Goal: Task Accomplishment & Management: Manage account settings

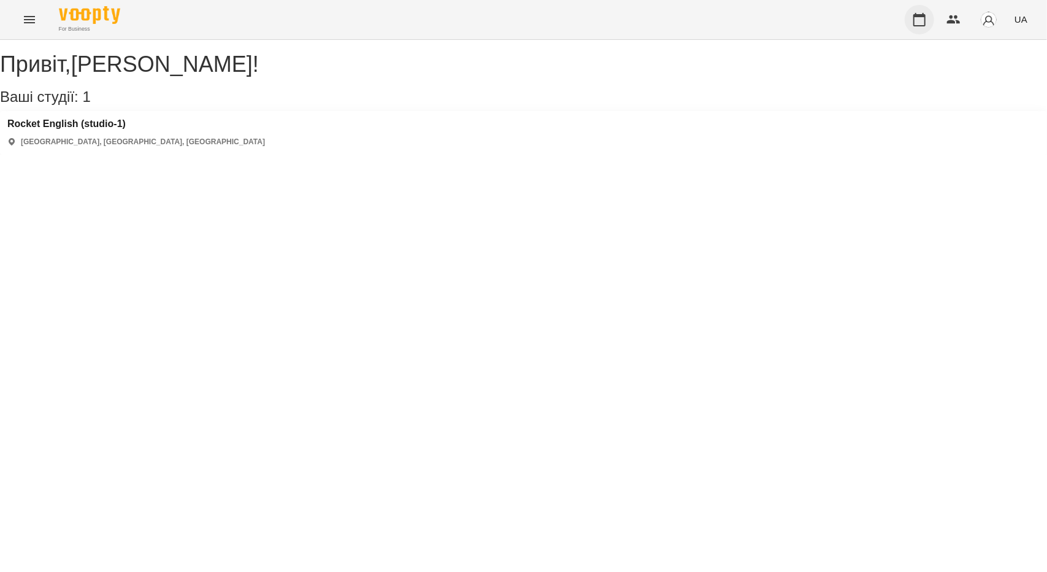
click at [914, 15] on icon "button" at bounding box center [919, 19] width 15 height 15
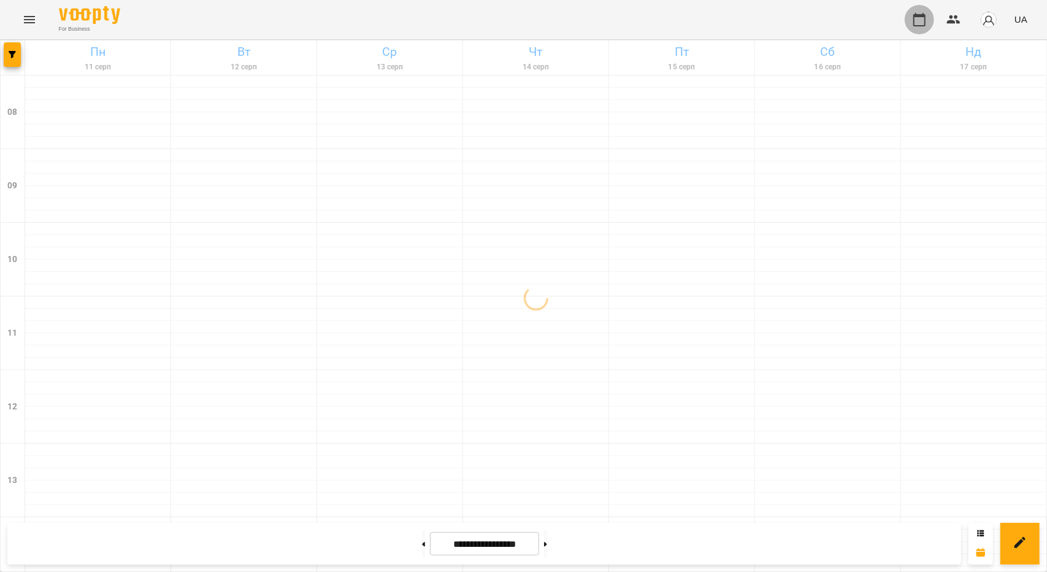
click at [915, 18] on icon "button" at bounding box center [920, 19] width 12 height 13
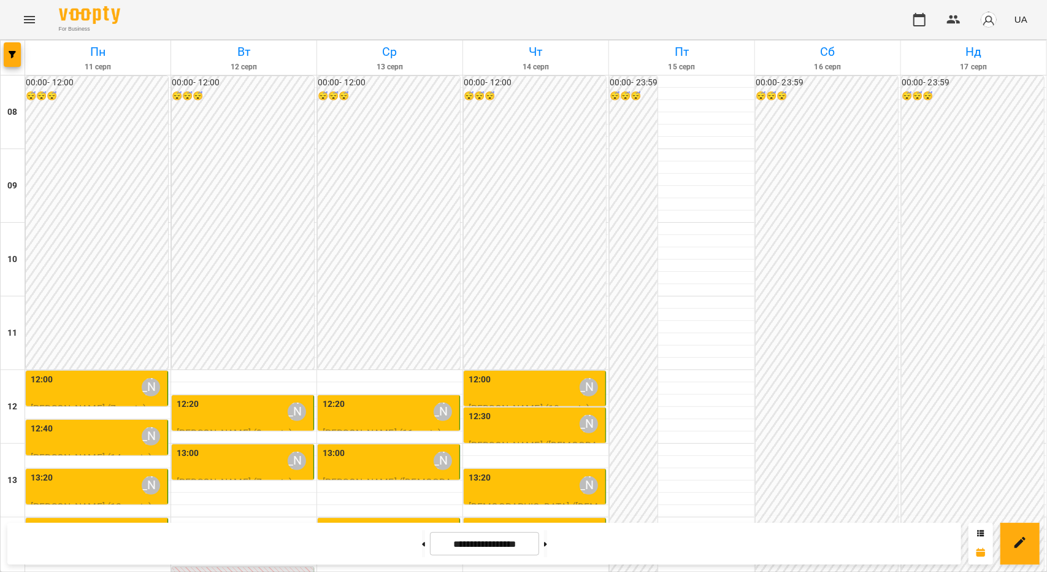
scroll to position [368, 0]
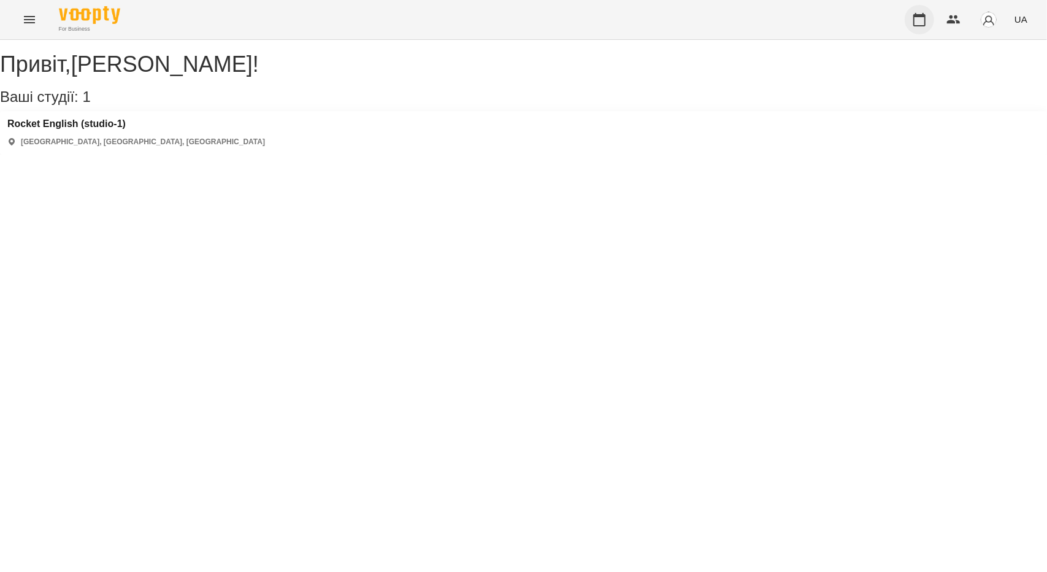
click at [914, 19] on icon "button" at bounding box center [919, 19] width 15 height 15
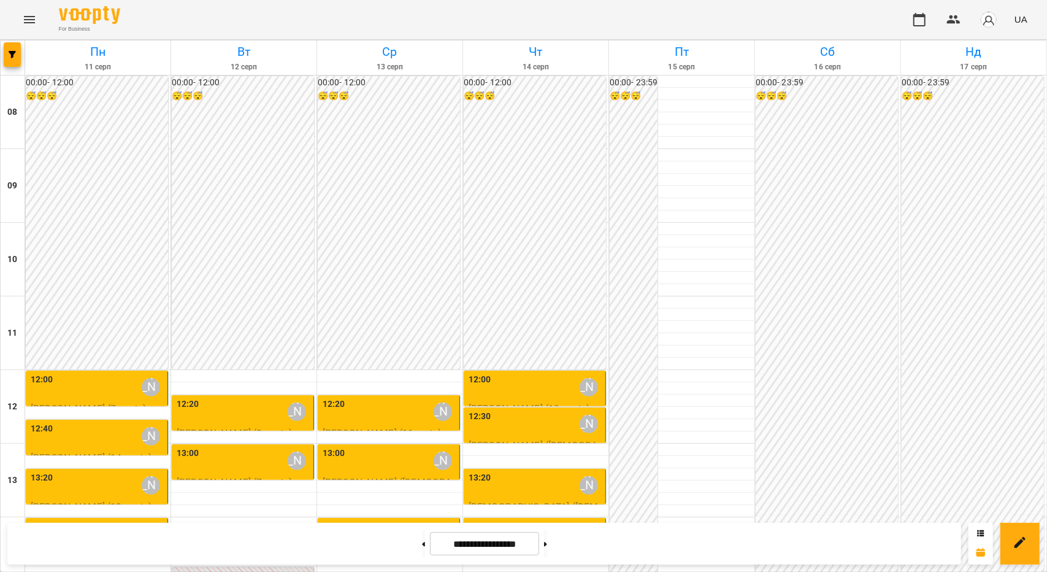
scroll to position [61, 0]
click at [240, 398] on div "12:20 Бандура Альона Валерїївна" at bounding box center [244, 412] width 134 height 28
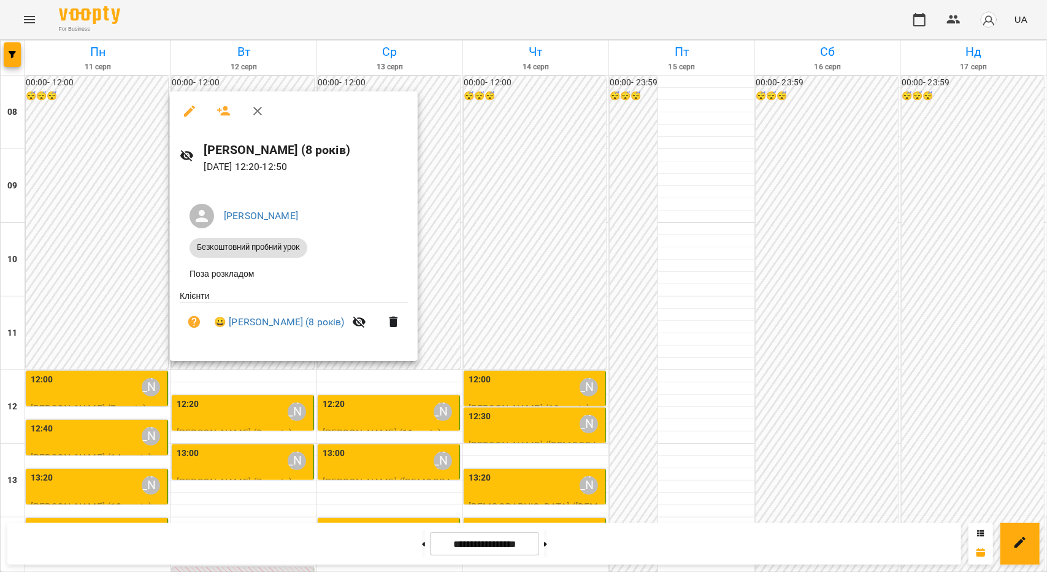
click at [231, 414] on div at bounding box center [523, 286] width 1047 height 572
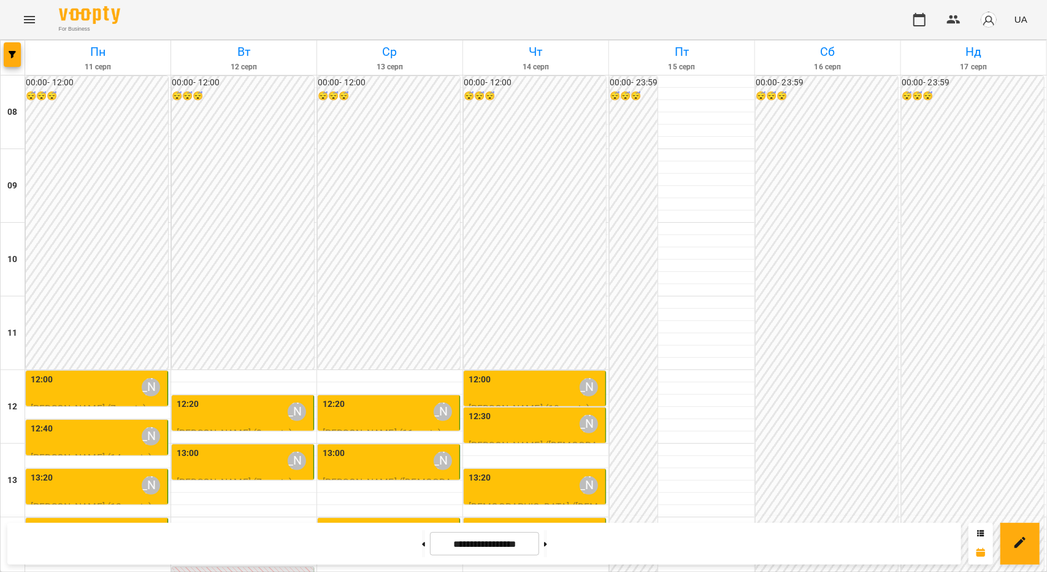
click at [234, 447] on div "13:00 Бандура Альона Валерїївна" at bounding box center [244, 461] width 134 height 28
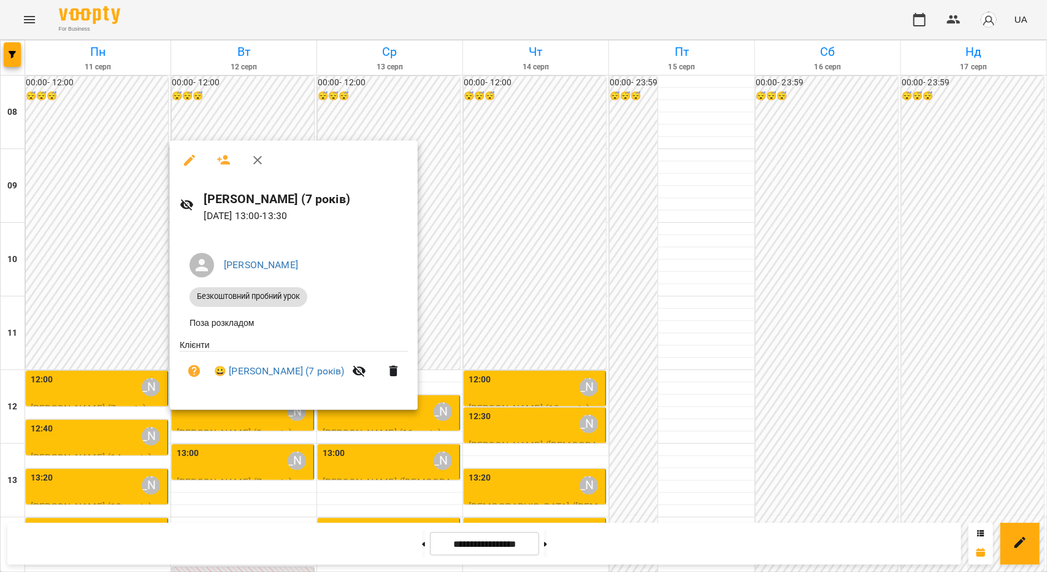
click at [248, 474] on div at bounding box center [523, 286] width 1047 height 572
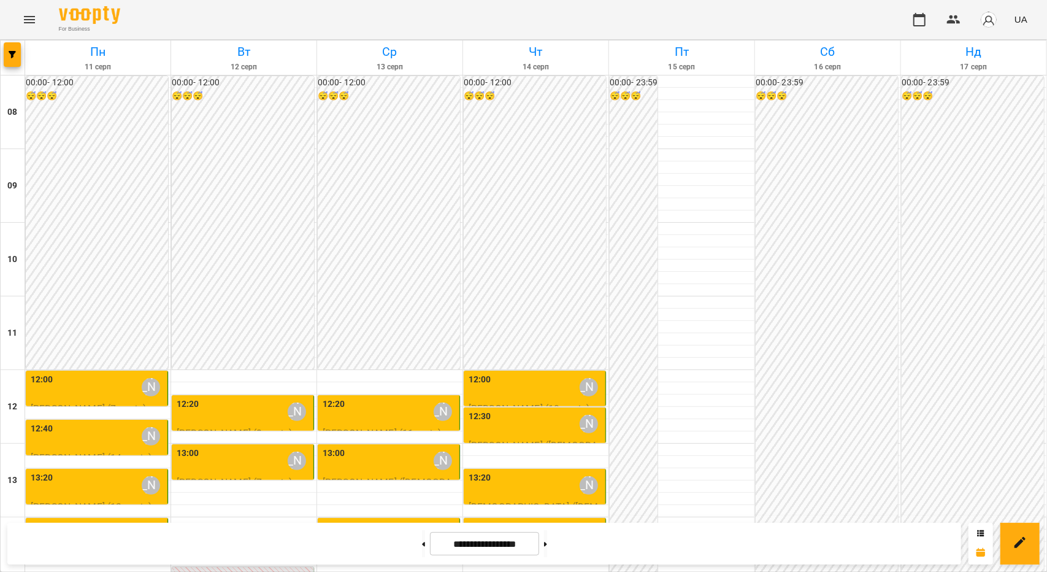
scroll to position [307, 0]
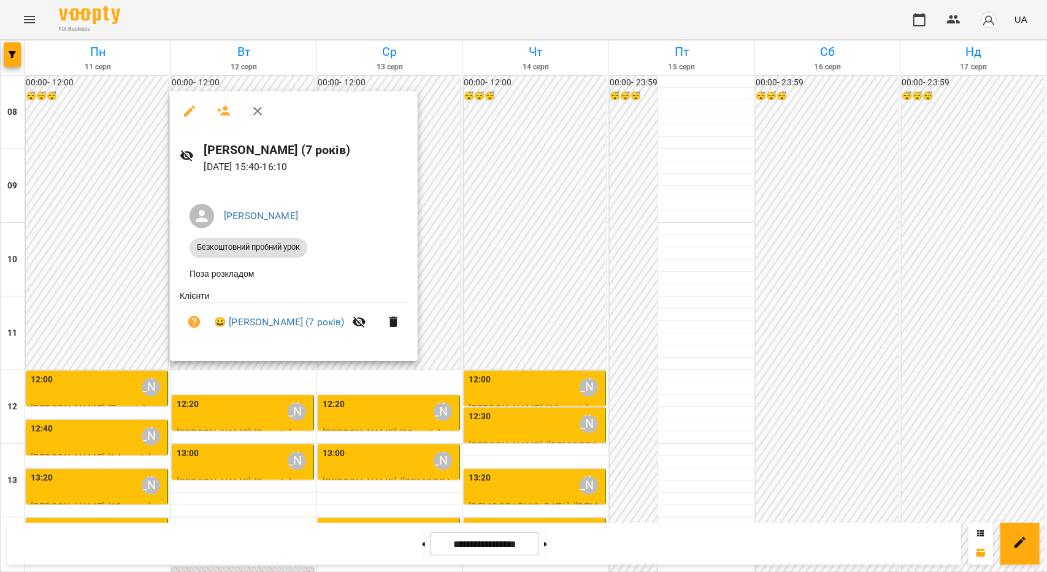
click at [204, 407] on div at bounding box center [523, 286] width 1047 height 572
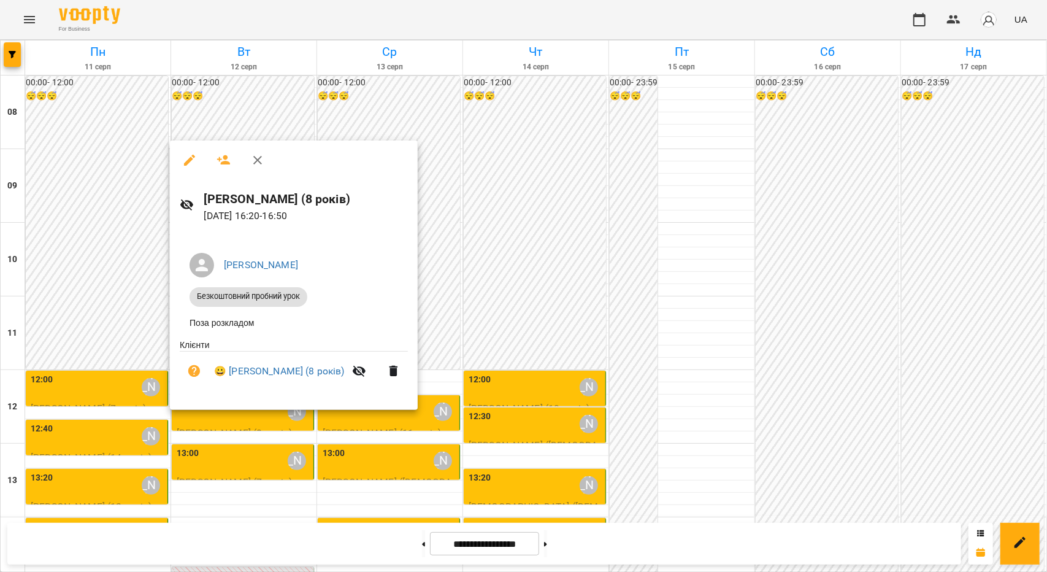
click at [91, 343] on div at bounding box center [523, 286] width 1047 height 572
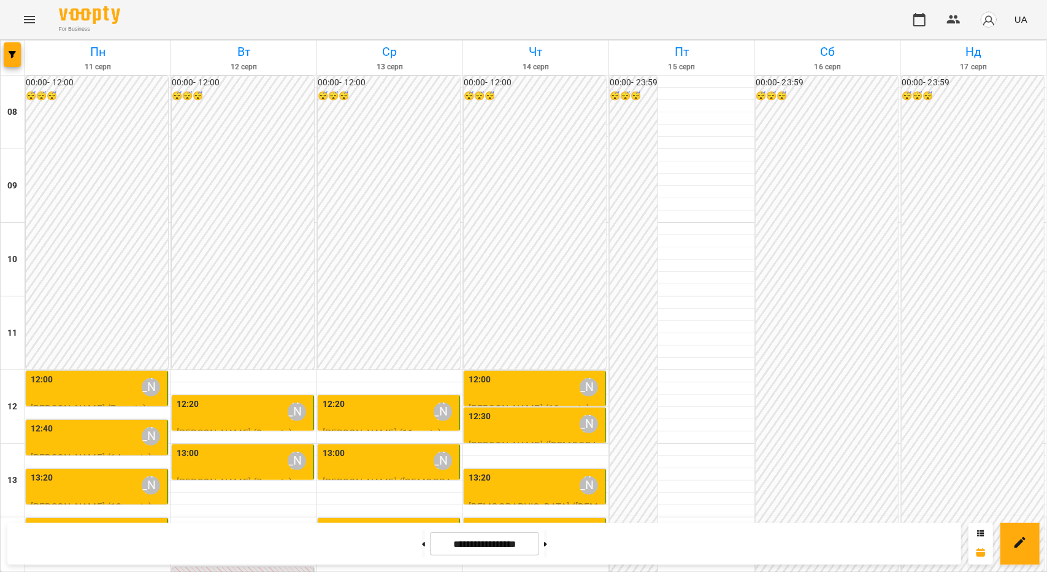
click at [261, 569] on div "14:40 Бандура Альона Валерїївна" at bounding box center [244, 583] width 134 height 28
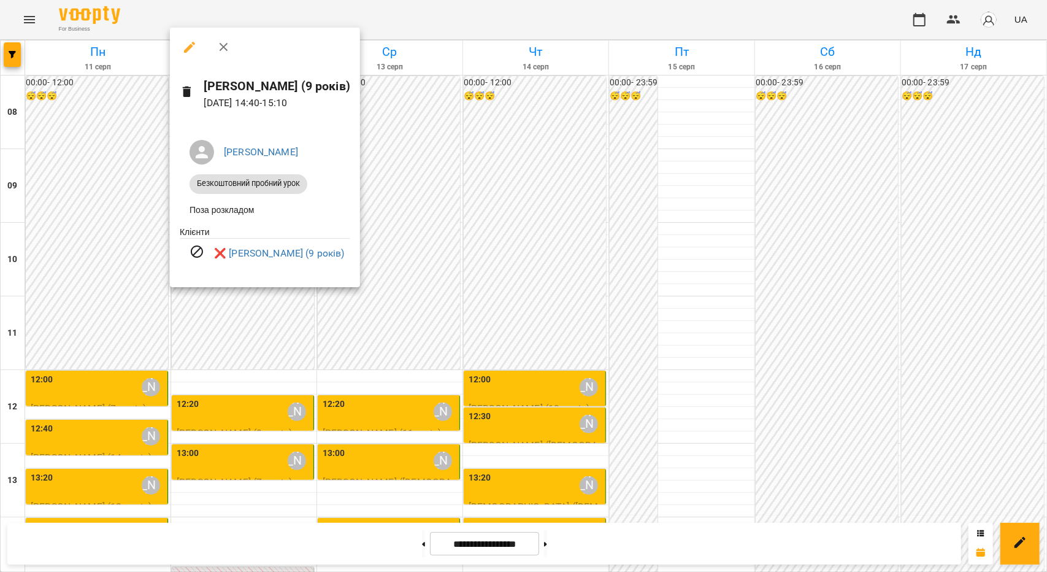
click at [245, 363] on div at bounding box center [523, 286] width 1047 height 572
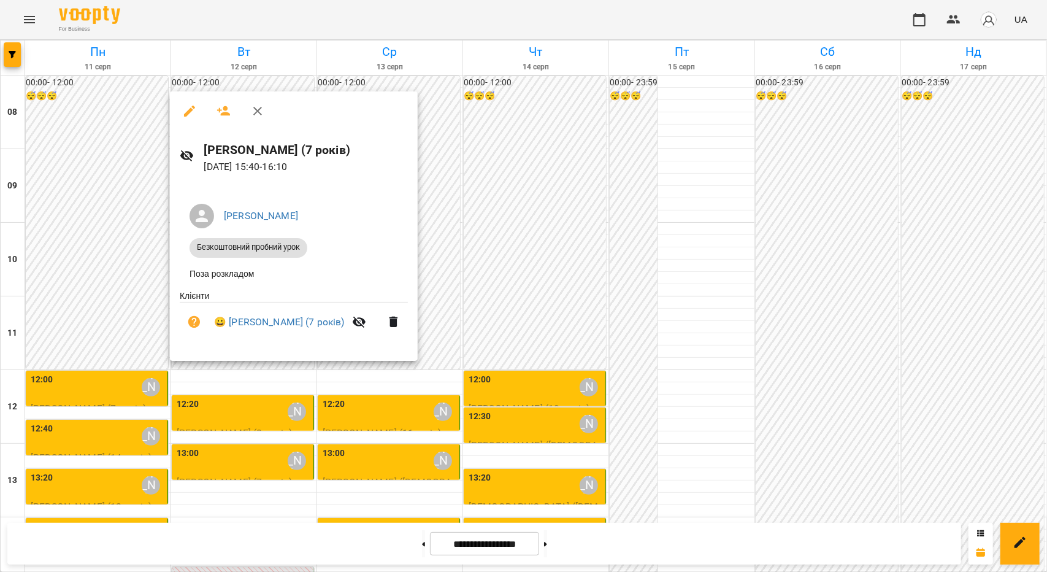
click at [235, 399] on div at bounding box center [523, 286] width 1047 height 572
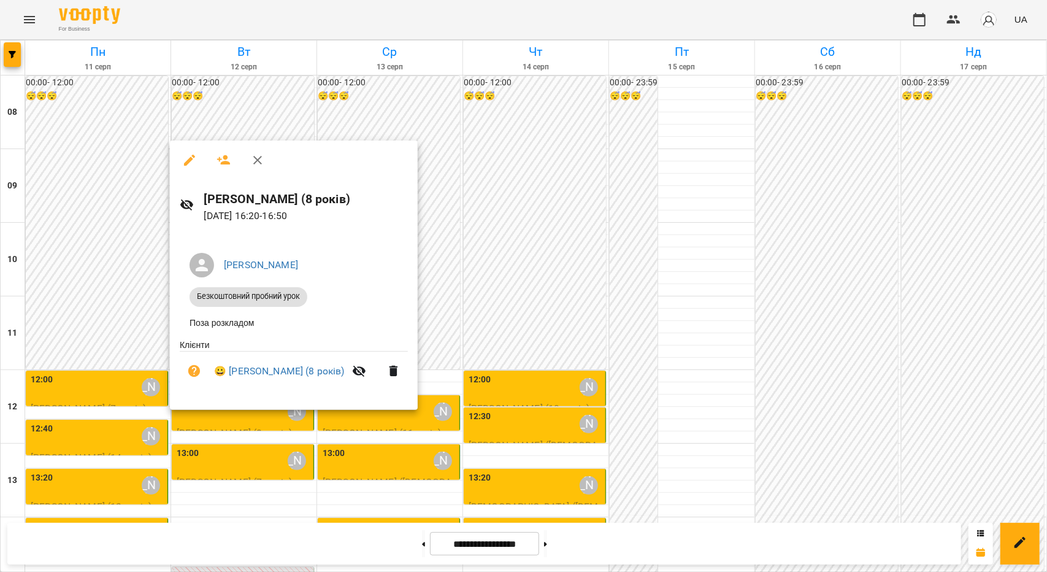
click at [263, 104] on div at bounding box center [523, 286] width 1047 height 572
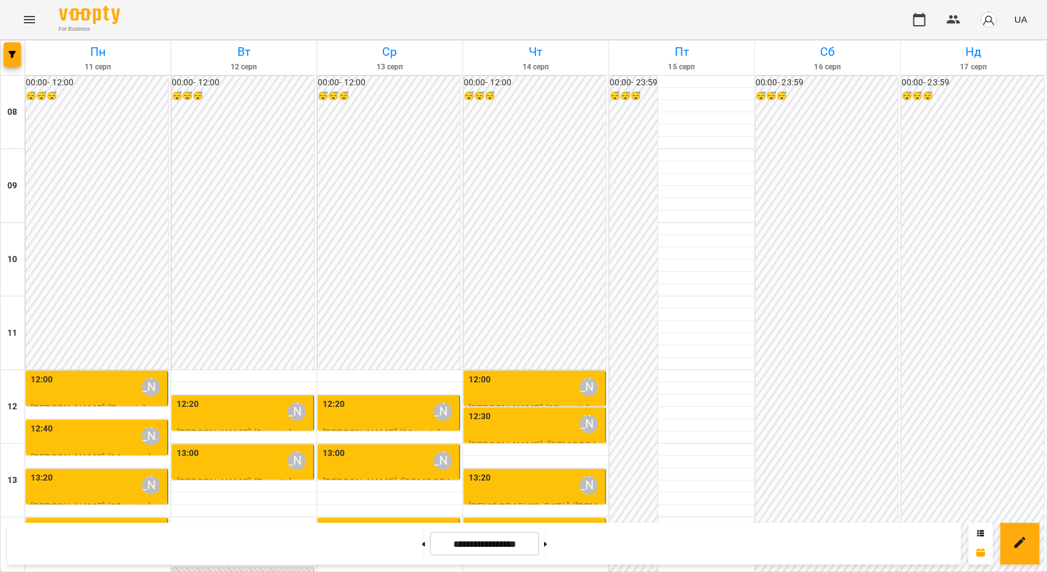
click at [263, 398] on div "12:20 Бандура Альона Валерїївна" at bounding box center [244, 412] width 134 height 28
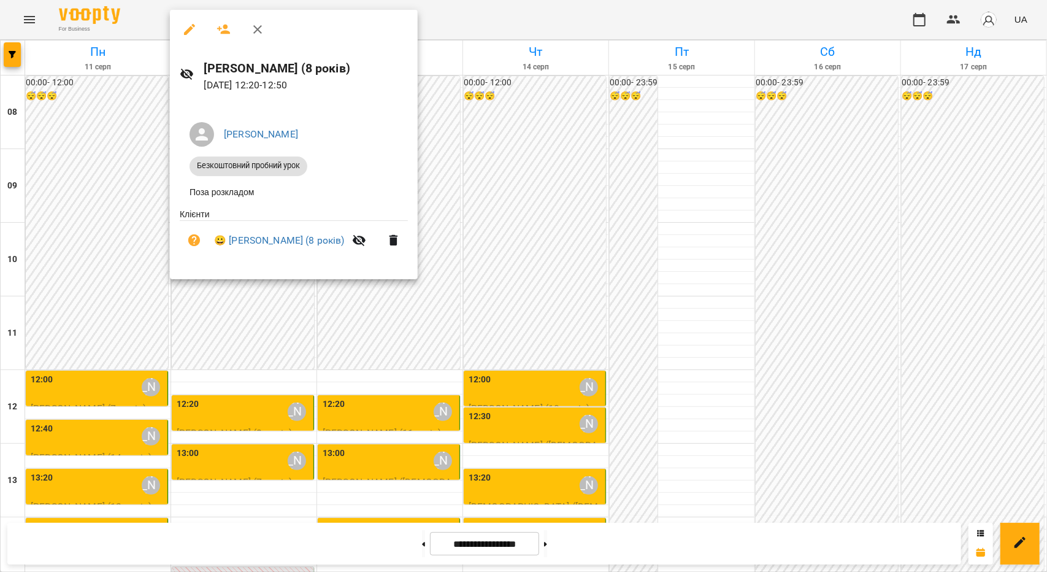
click at [99, 167] on div at bounding box center [523, 286] width 1047 height 572
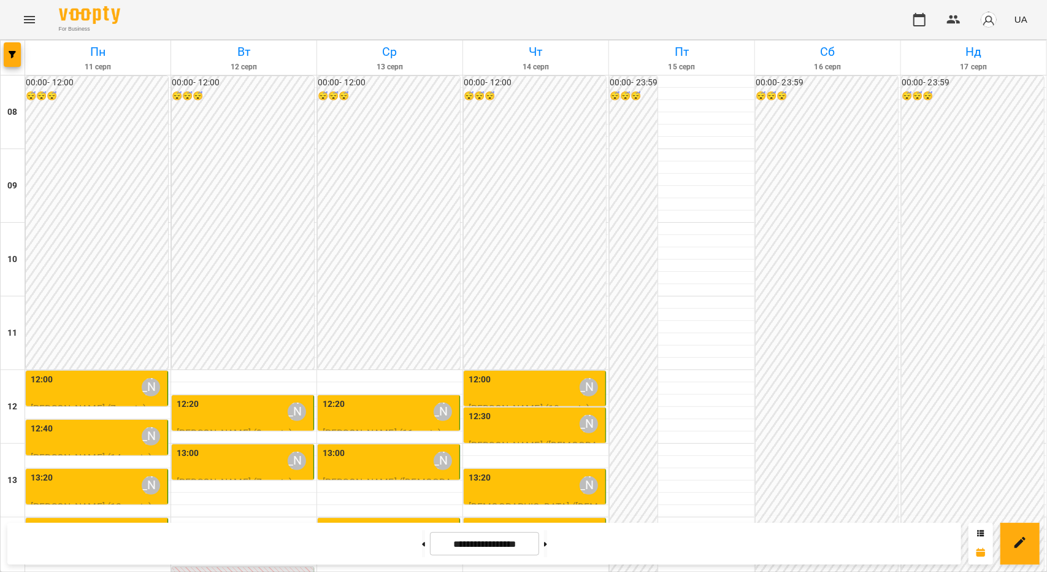
click at [208, 447] on div "13:00 Бандура Альона Валерїївна" at bounding box center [244, 461] width 134 height 28
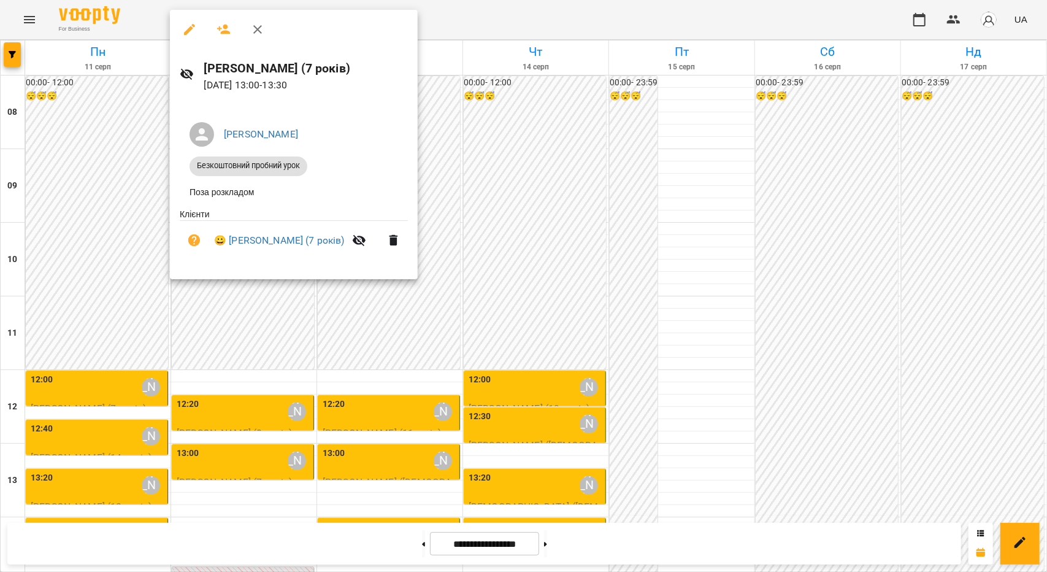
click at [183, 393] on div at bounding box center [523, 286] width 1047 height 572
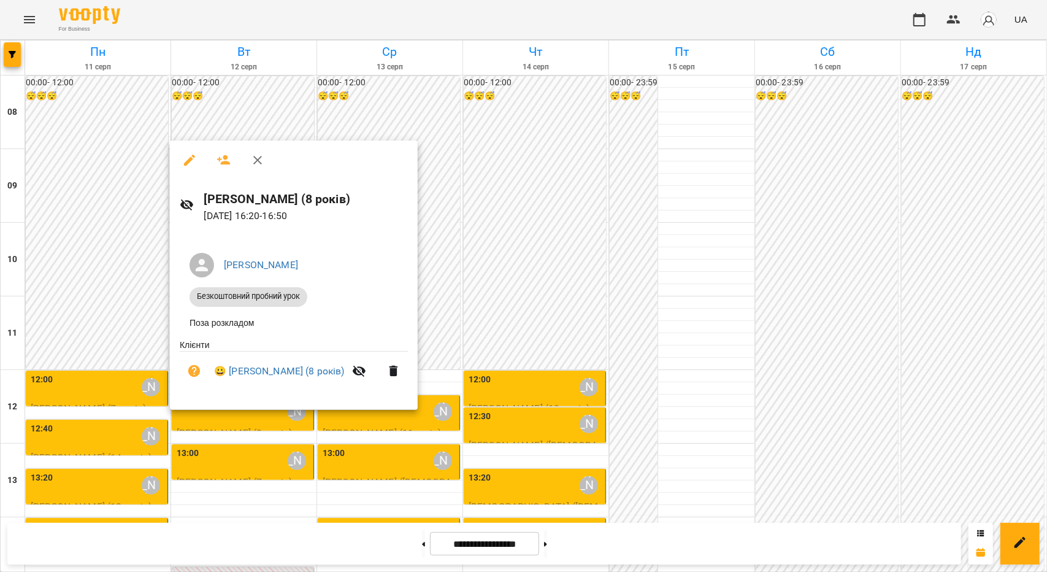
click at [431, 72] on div at bounding box center [523, 286] width 1047 height 572
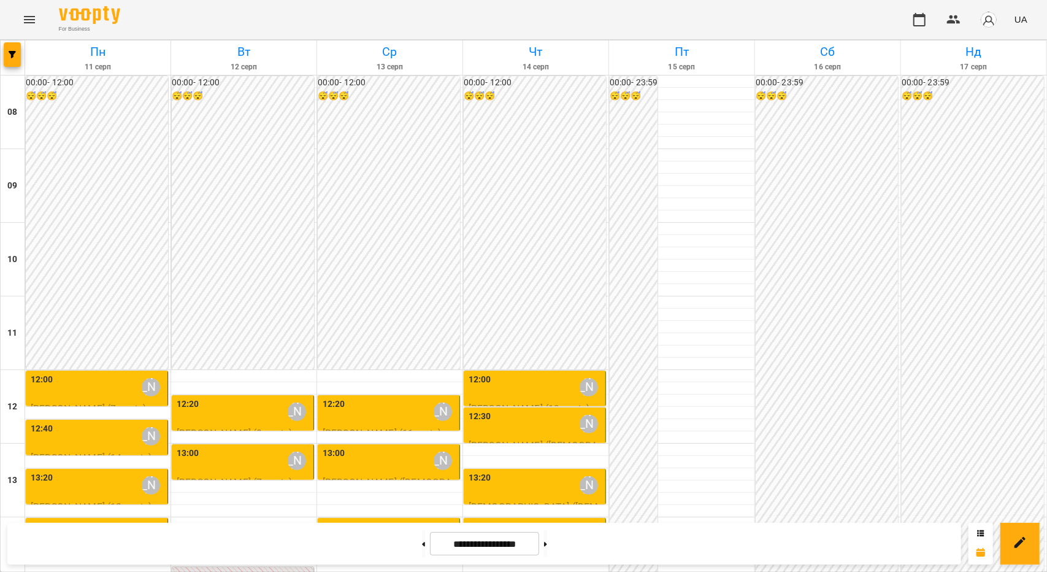
click at [410, 398] on div "12:20 Бандура Альона Валерїївна" at bounding box center [390, 412] width 134 height 28
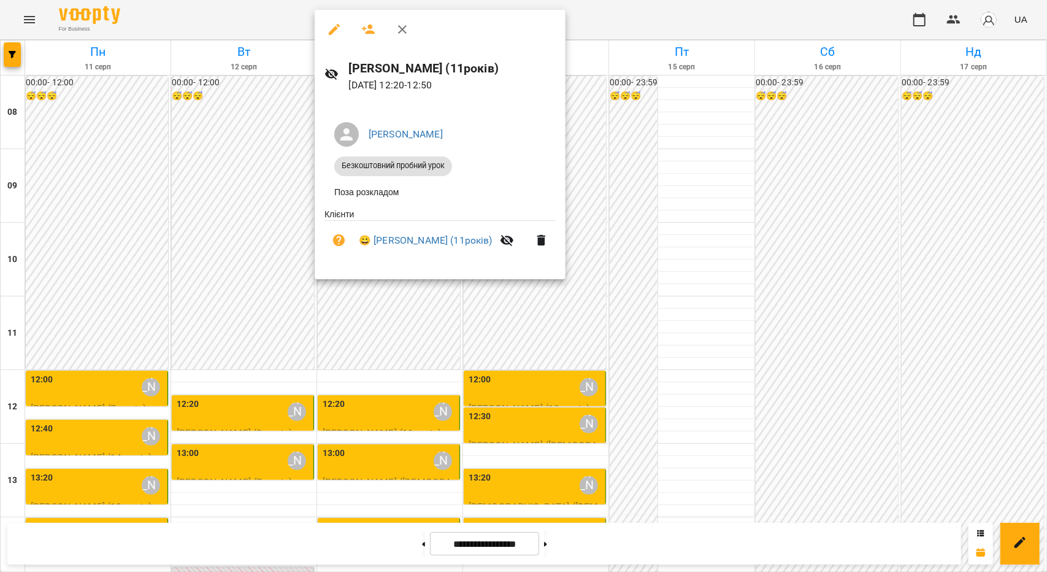
click at [207, 233] on div at bounding box center [523, 286] width 1047 height 572
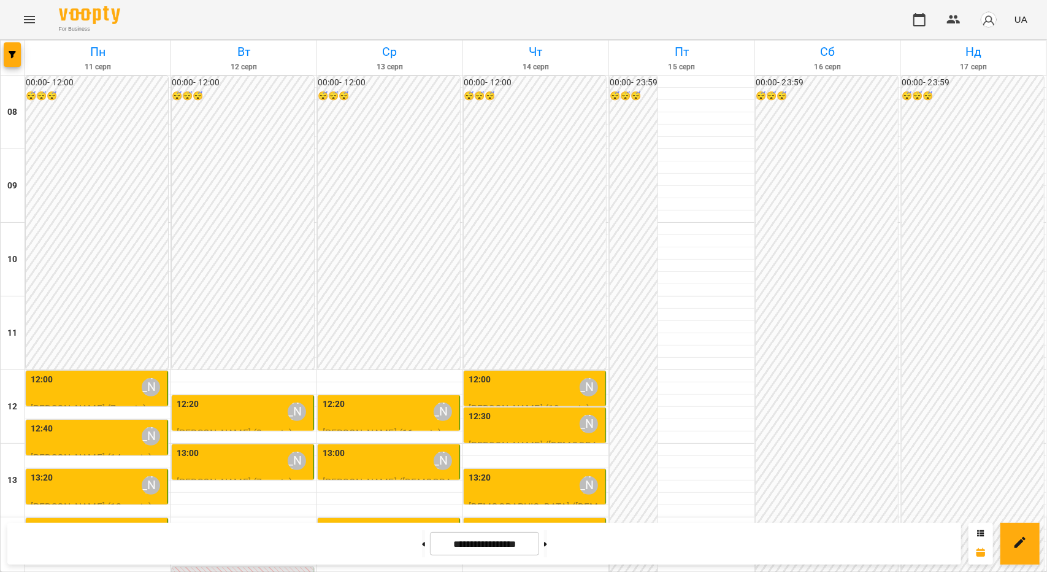
click at [378, 447] on div "13:00 Бандура Альона Валерїївна" at bounding box center [390, 461] width 134 height 28
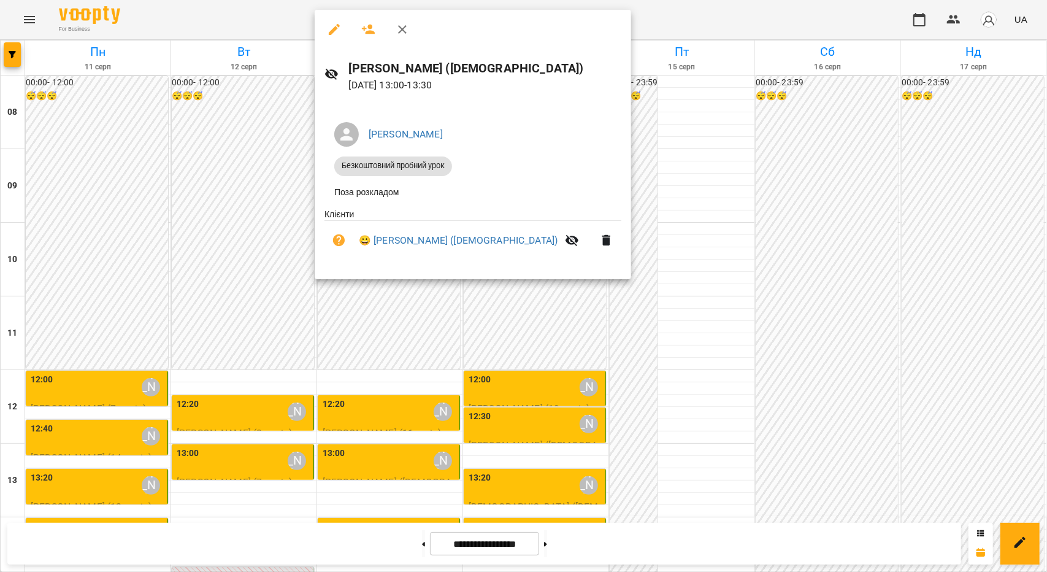
click at [268, 237] on div at bounding box center [523, 286] width 1047 height 572
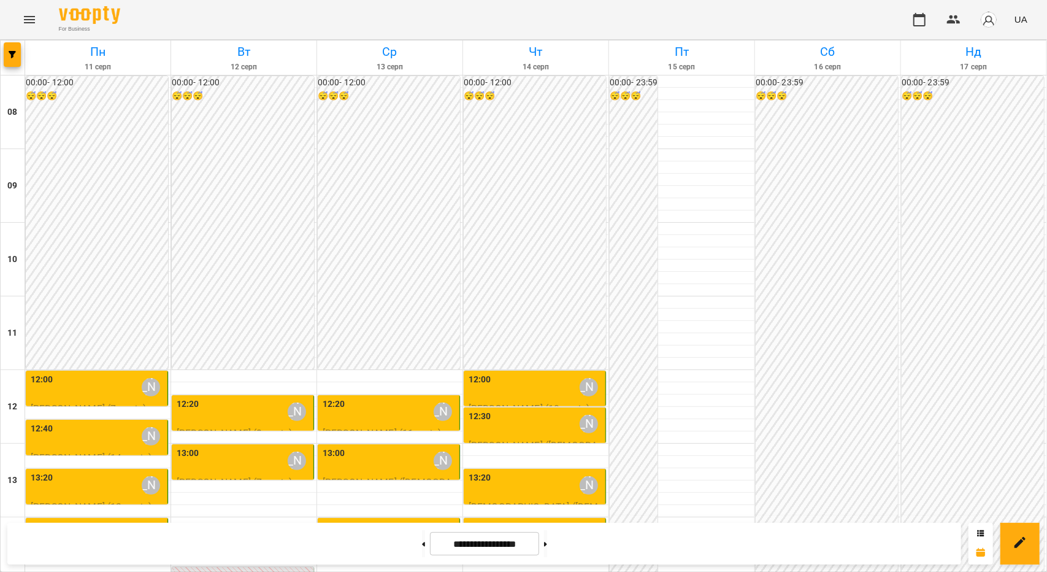
click at [364, 520] on div "14:00 Бандура Альона Валерїївна" at bounding box center [390, 534] width 134 height 28
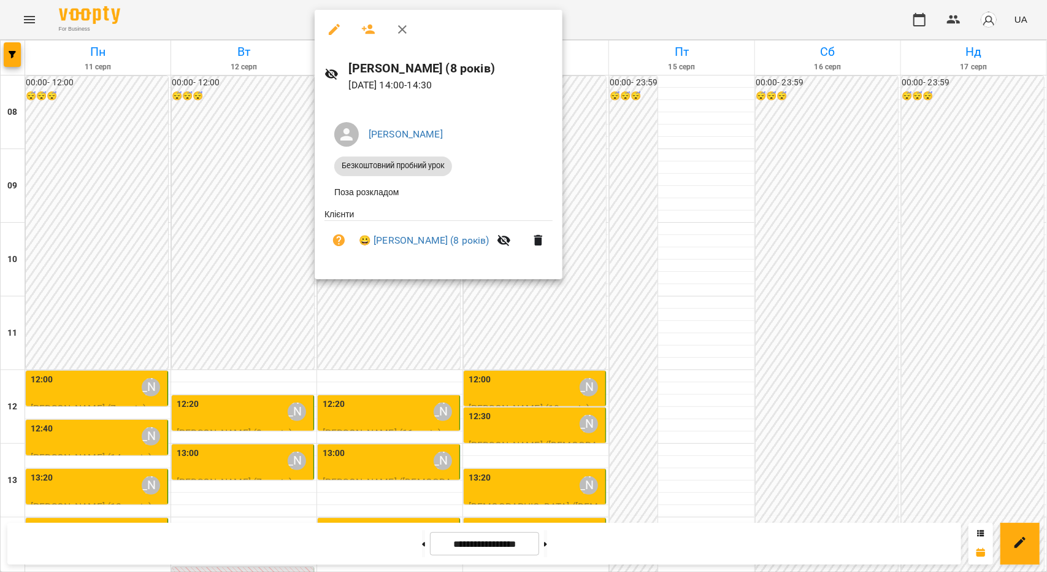
click at [251, 300] on div at bounding box center [523, 286] width 1047 height 572
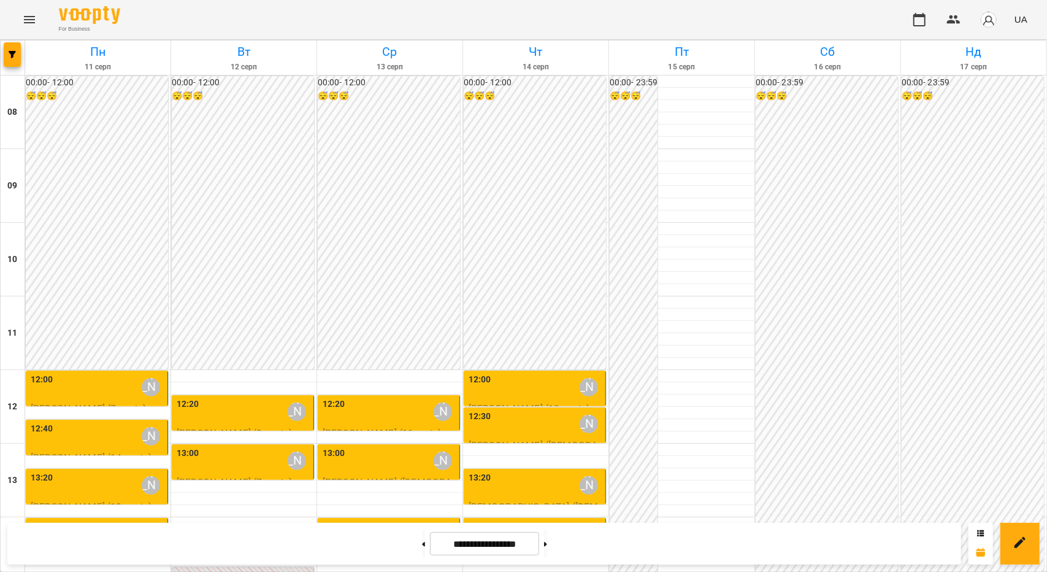
click at [362, 520] on div "14:00 Бандура Альона Валерїївна" at bounding box center [390, 534] width 134 height 28
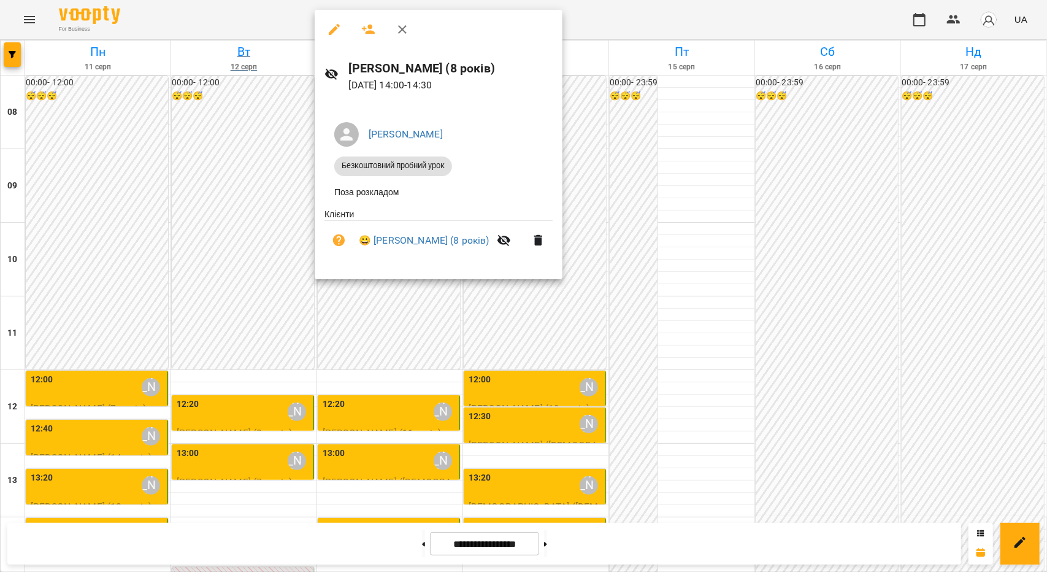
click at [253, 41] on div at bounding box center [523, 286] width 1047 height 572
